Goal: Transaction & Acquisition: Book appointment/travel/reservation

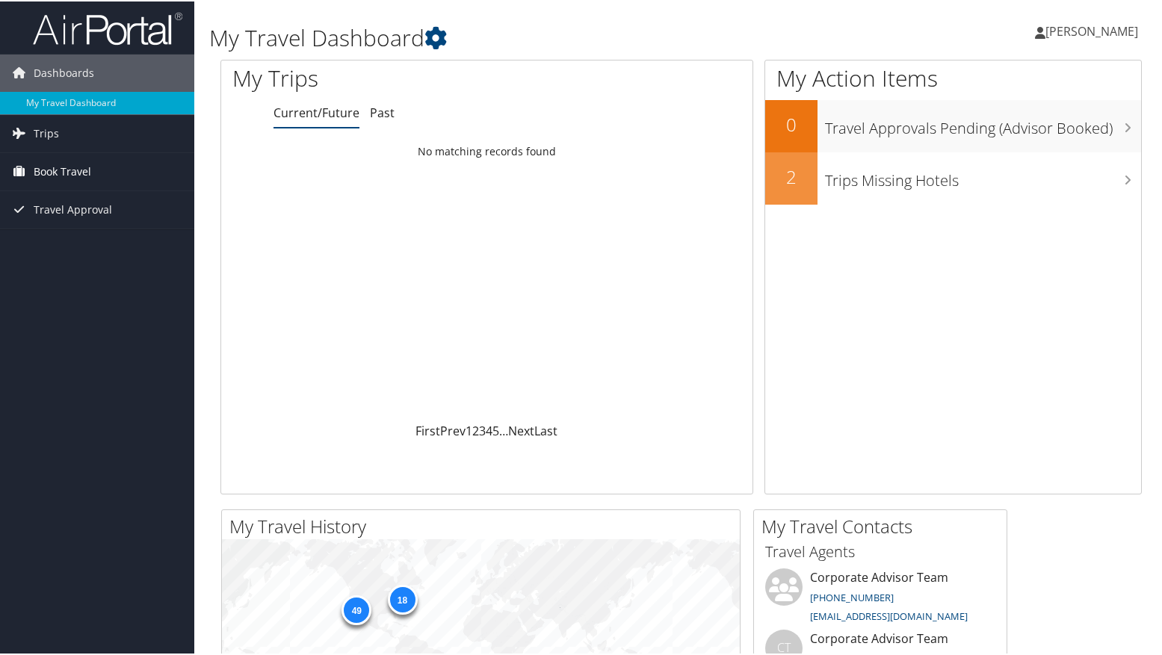
click at [70, 170] on span "Book Travel" at bounding box center [63, 170] width 58 height 37
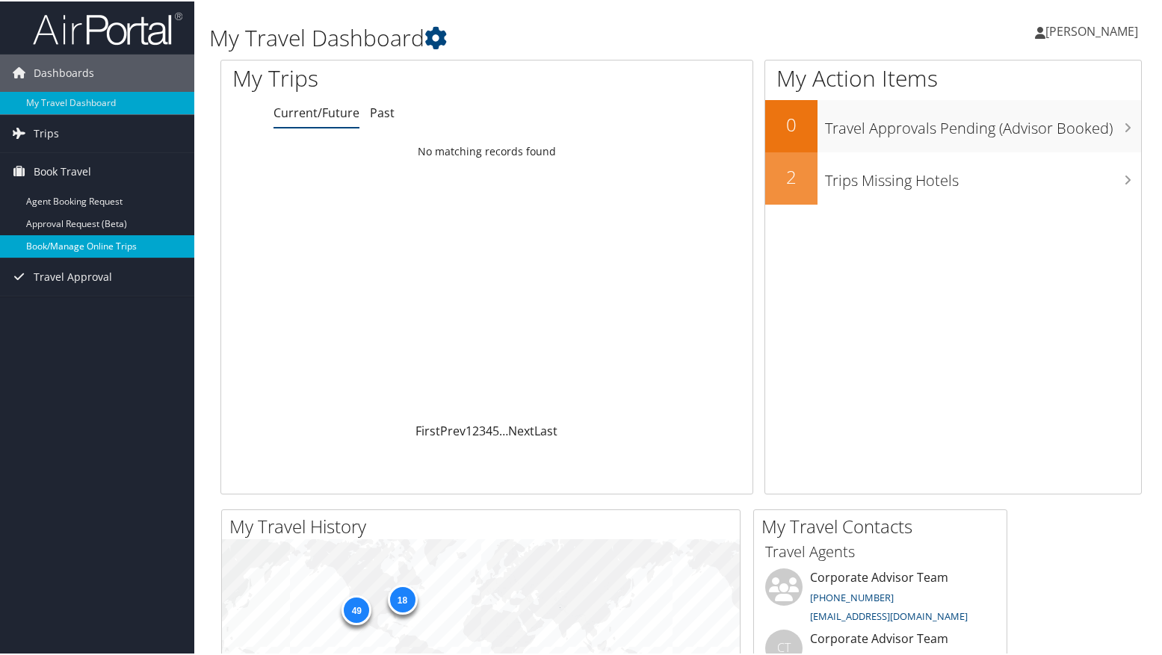
click at [66, 249] on link "Book/Manage Online Trips" at bounding box center [97, 245] width 194 height 22
